Goal: Information Seeking & Learning: Learn about a topic

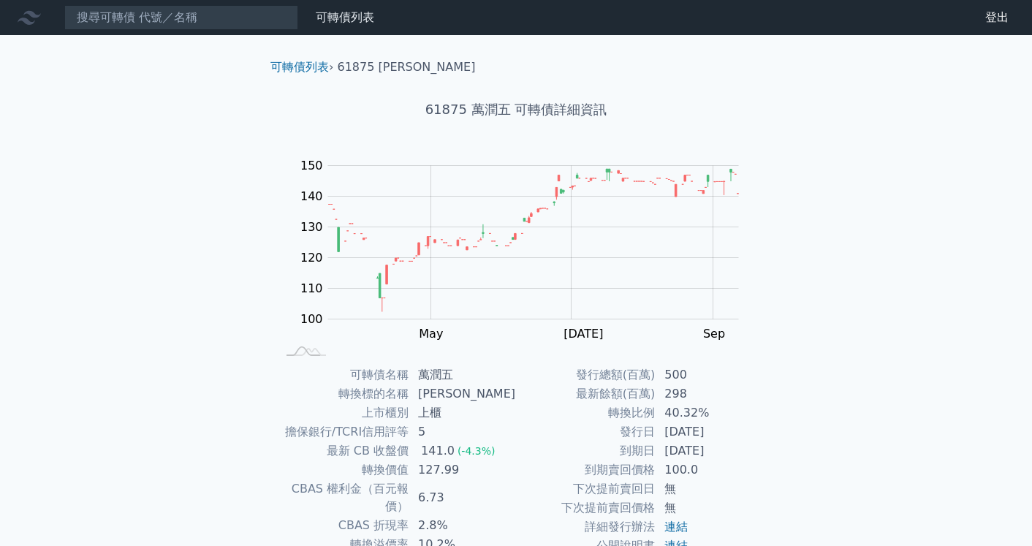
scroll to position [10, 0]
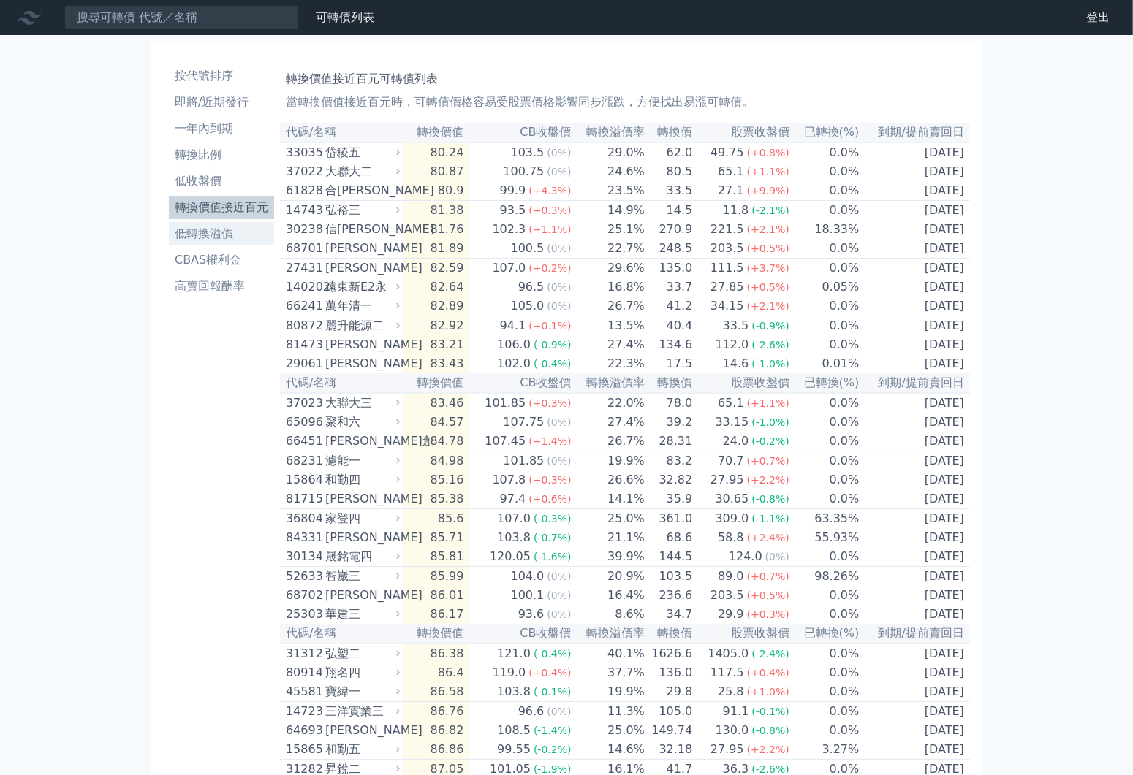
click at [243, 227] on li "低轉換溢價" at bounding box center [221, 234] width 105 height 18
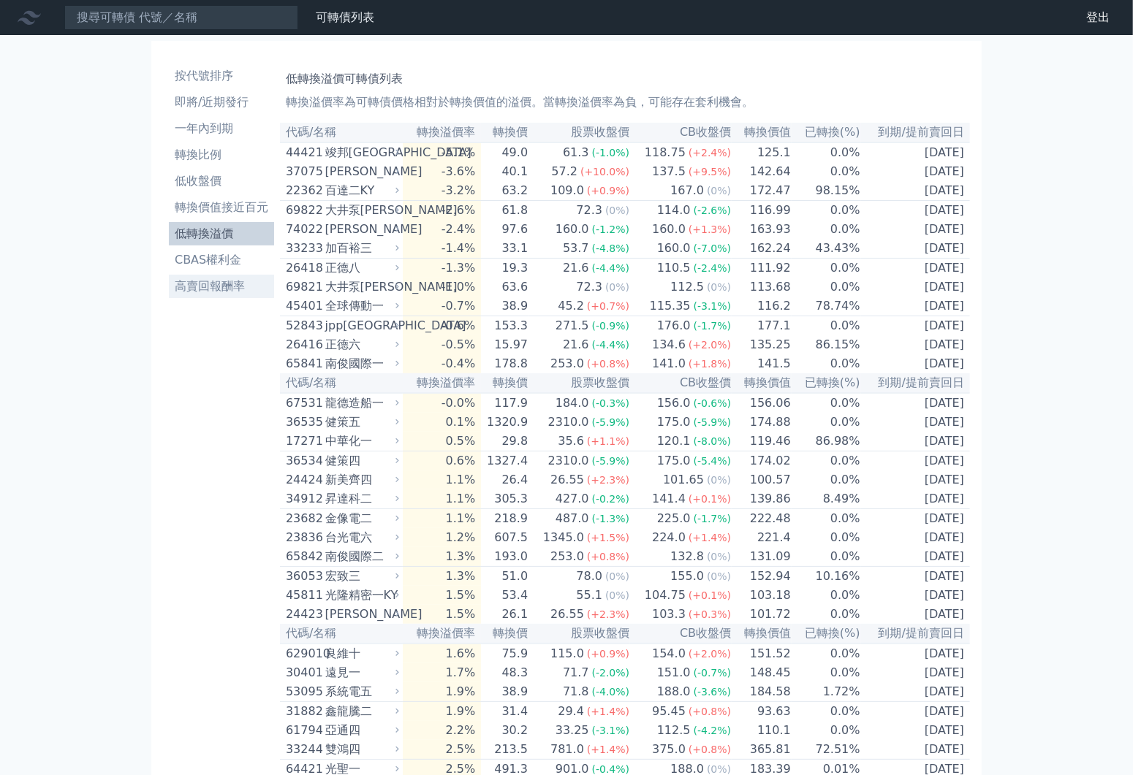
click at [230, 277] on link "高賣回報酬率" at bounding box center [221, 286] width 105 height 23
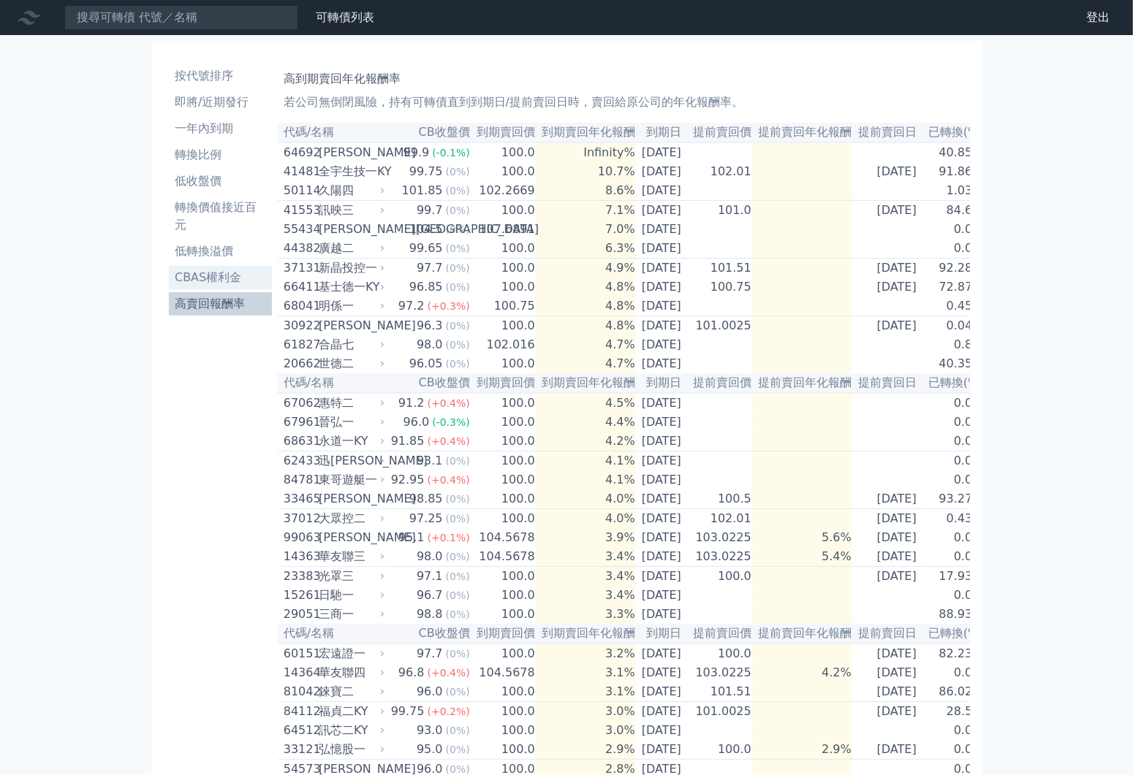
click at [232, 275] on li "CBAS權利金" at bounding box center [220, 278] width 103 height 18
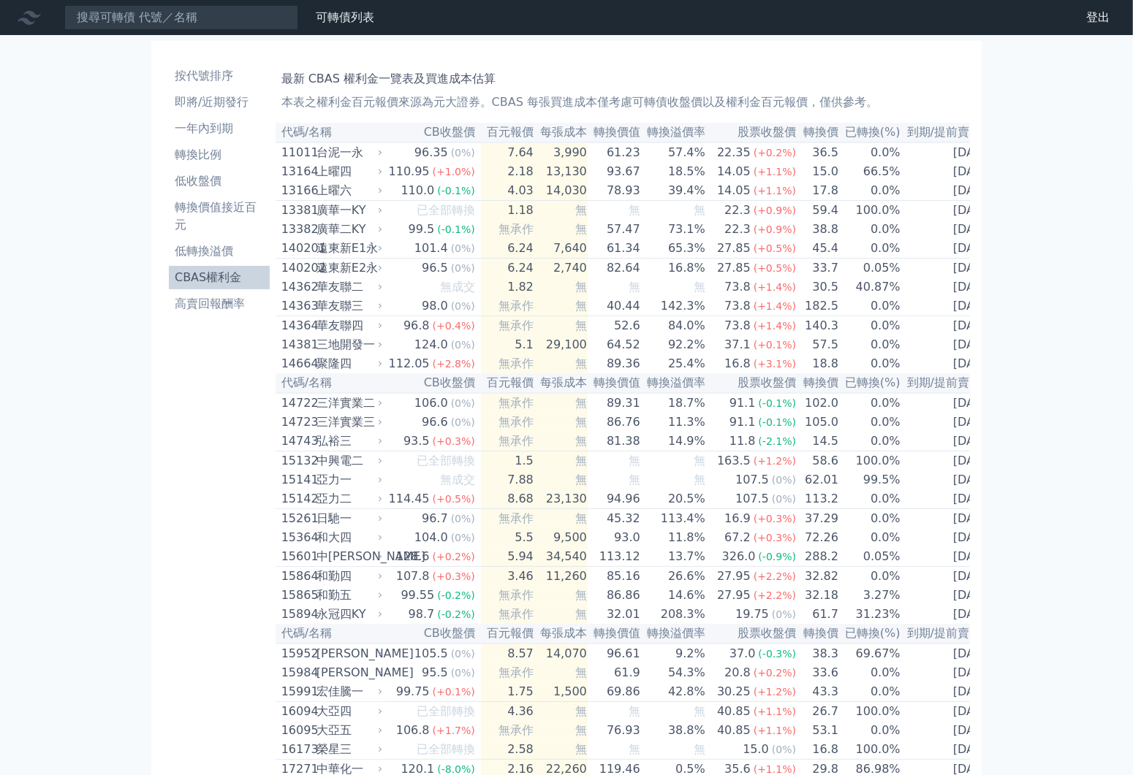
click at [235, 226] on li "轉換價值接近百元" at bounding box center [219, 216] width 101 height 35
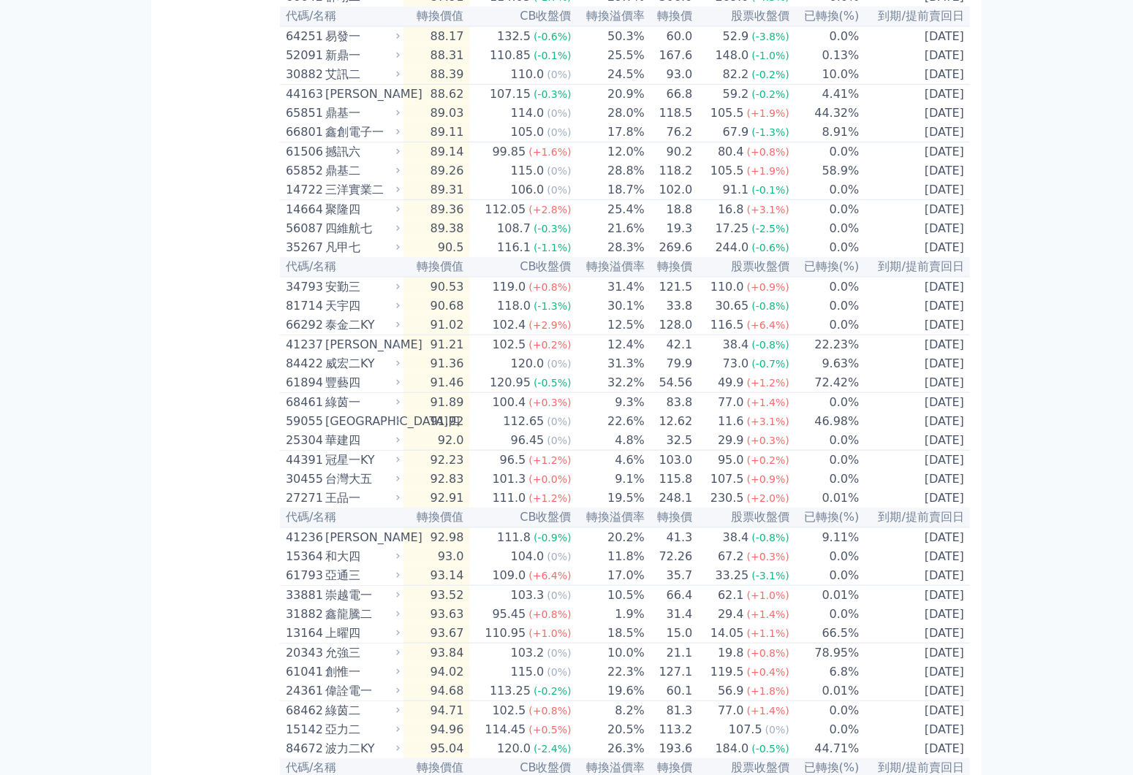
scroll to position [609, 0]
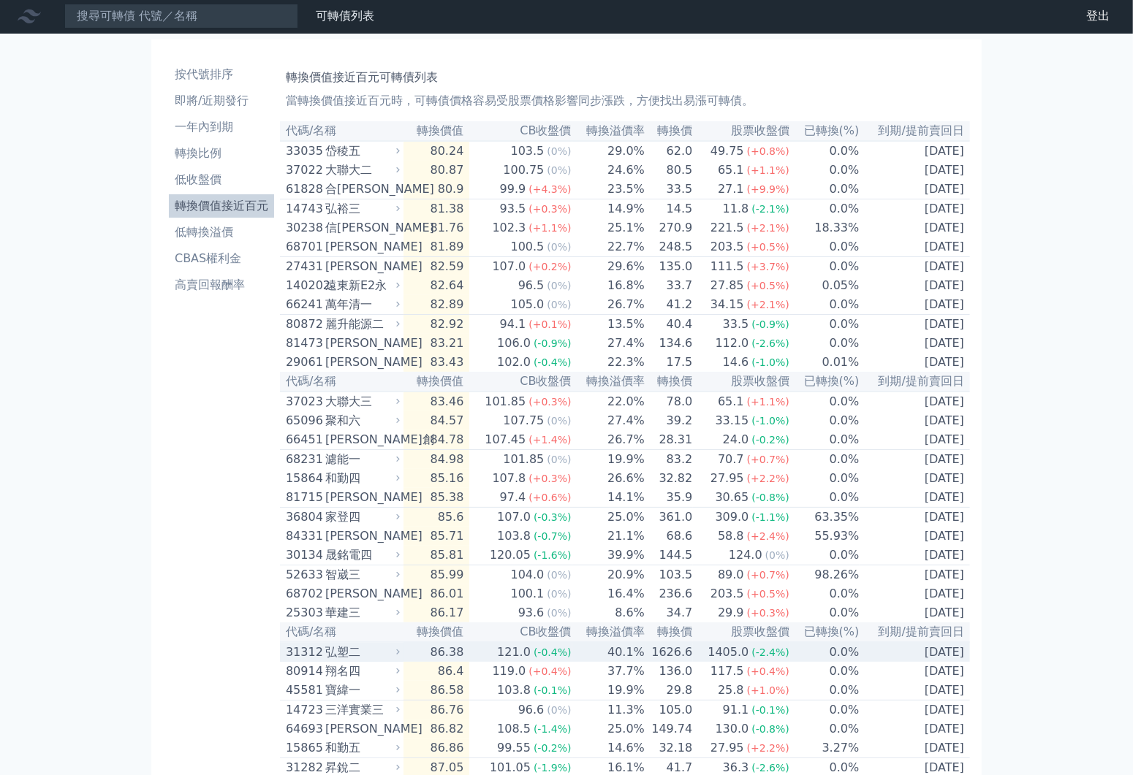
scroll to position [0, 0]
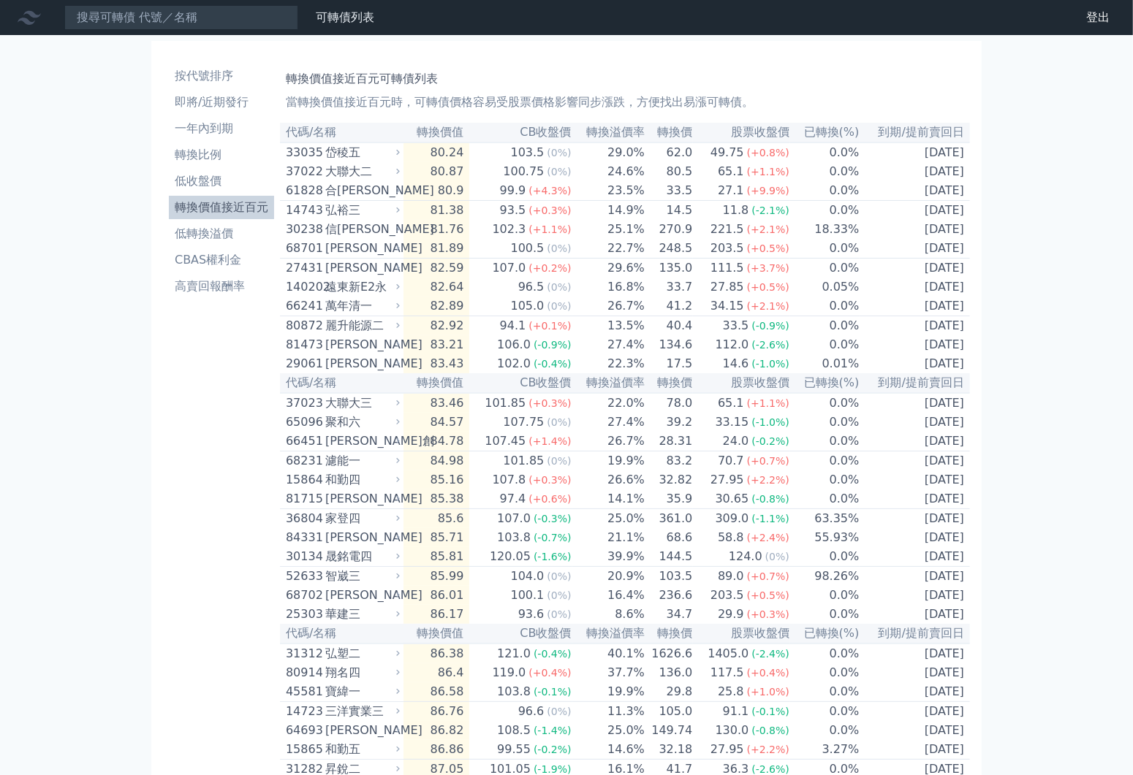
click at [624, 132] on th "轉換溢價率" at bounding box center [608, 133] width 73 height 20
